Goal: Register for event/course

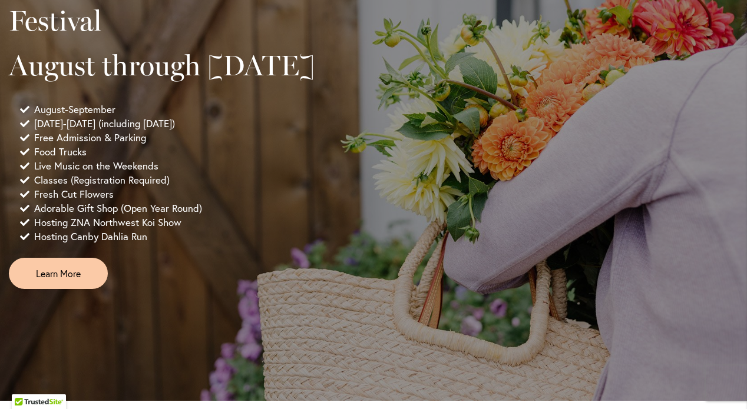
scroll to position [900, 0]
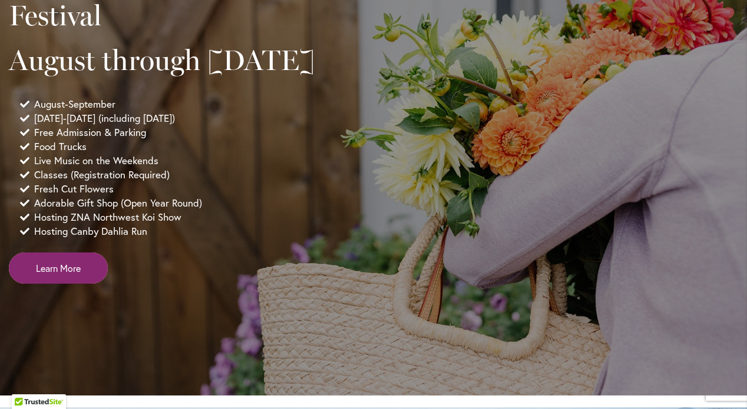
click at [60, 275] on span "Learn More" at bounding box center [58, 268] width 45 height 14
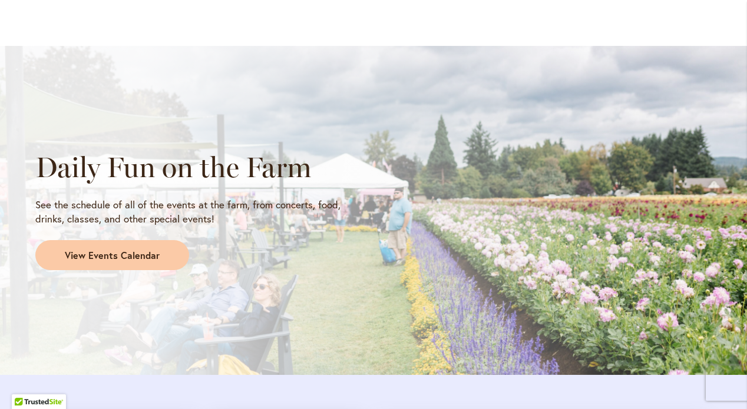
scroll to position [927, 0]
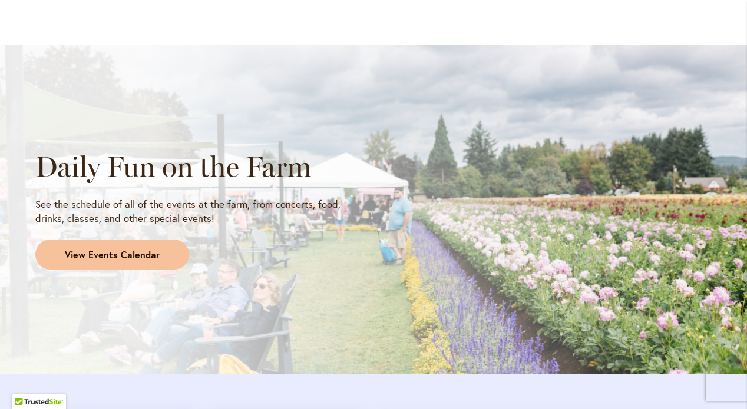
click at [121, 248] on span "View Events Calendar" at bounding box center [112, 255] width 95 height 14
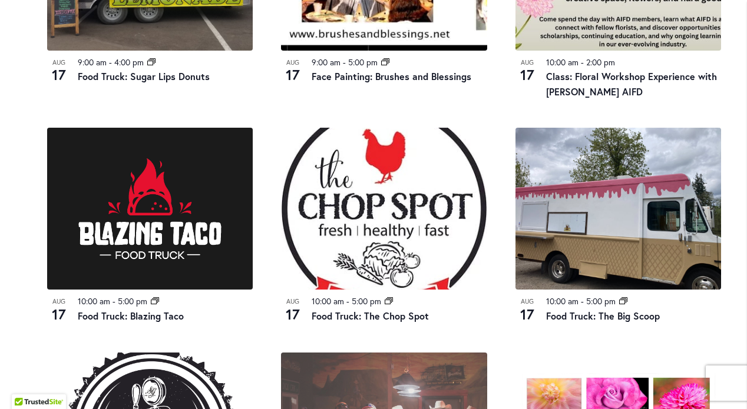
scroll to position [752, 0]
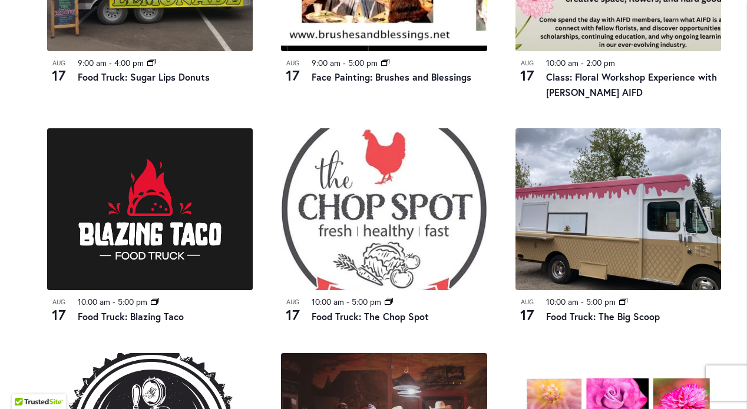
click at [390, 234] on img at bounding box center [383, 209] width 205 height 162
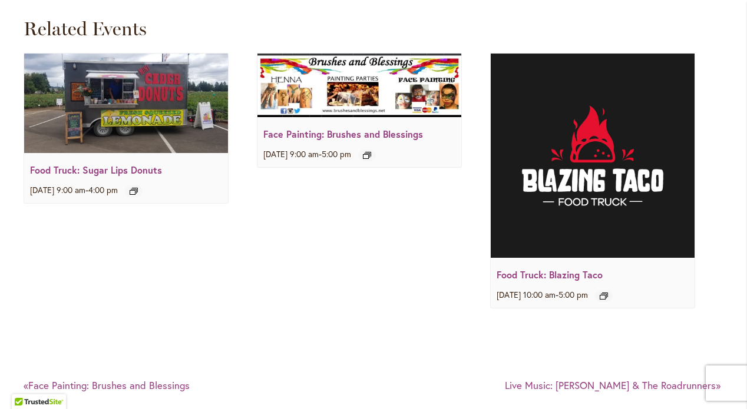
scroll to position [1607, 0]
